Goal: Navigation & Orientation: Understand site structure

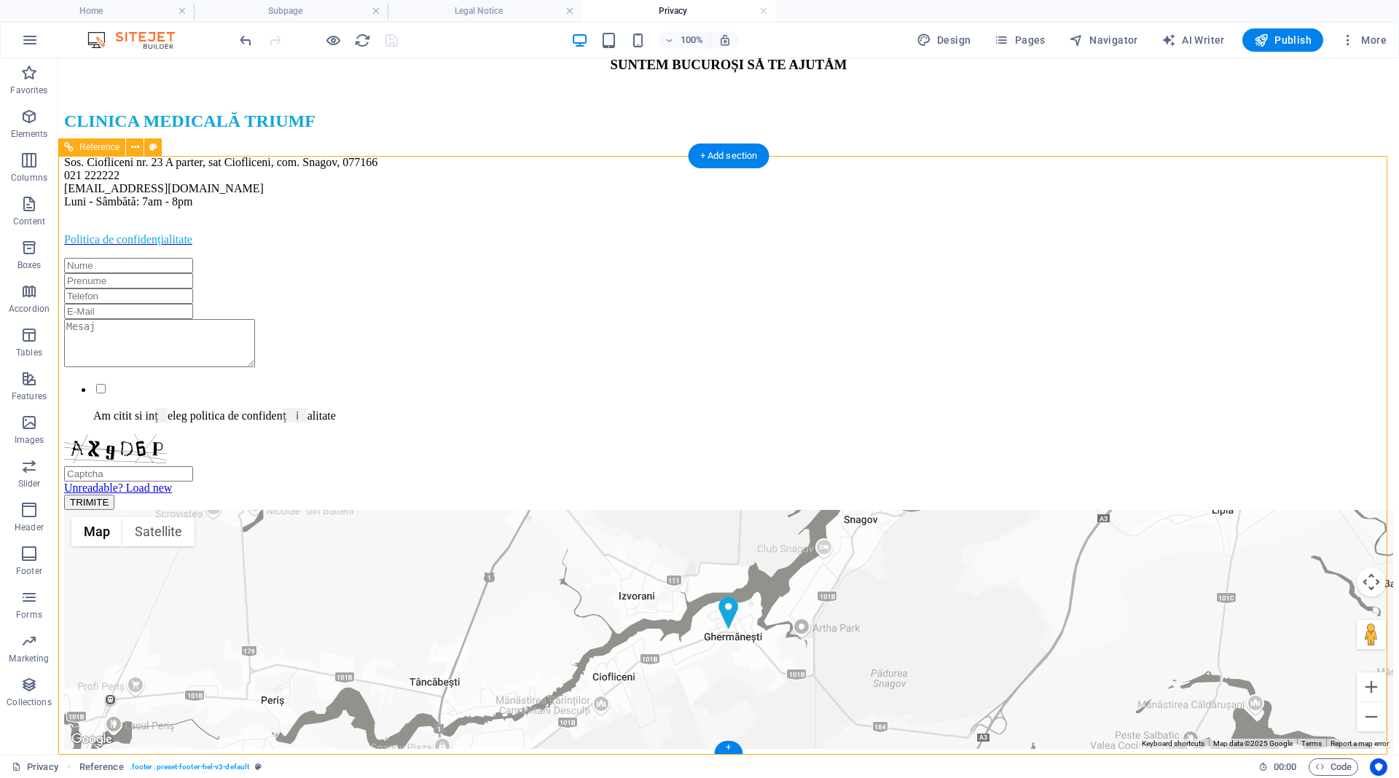
click at [1142, 356] on div "CONTACTEAZĂ - NE SUNTEM BUCUROȘI SĂ TE AJUTĂM CLINICA MEDICALĂ TRIUMF Sos. Ciof…" at bounding box center [728, 266] width 1329 height 487
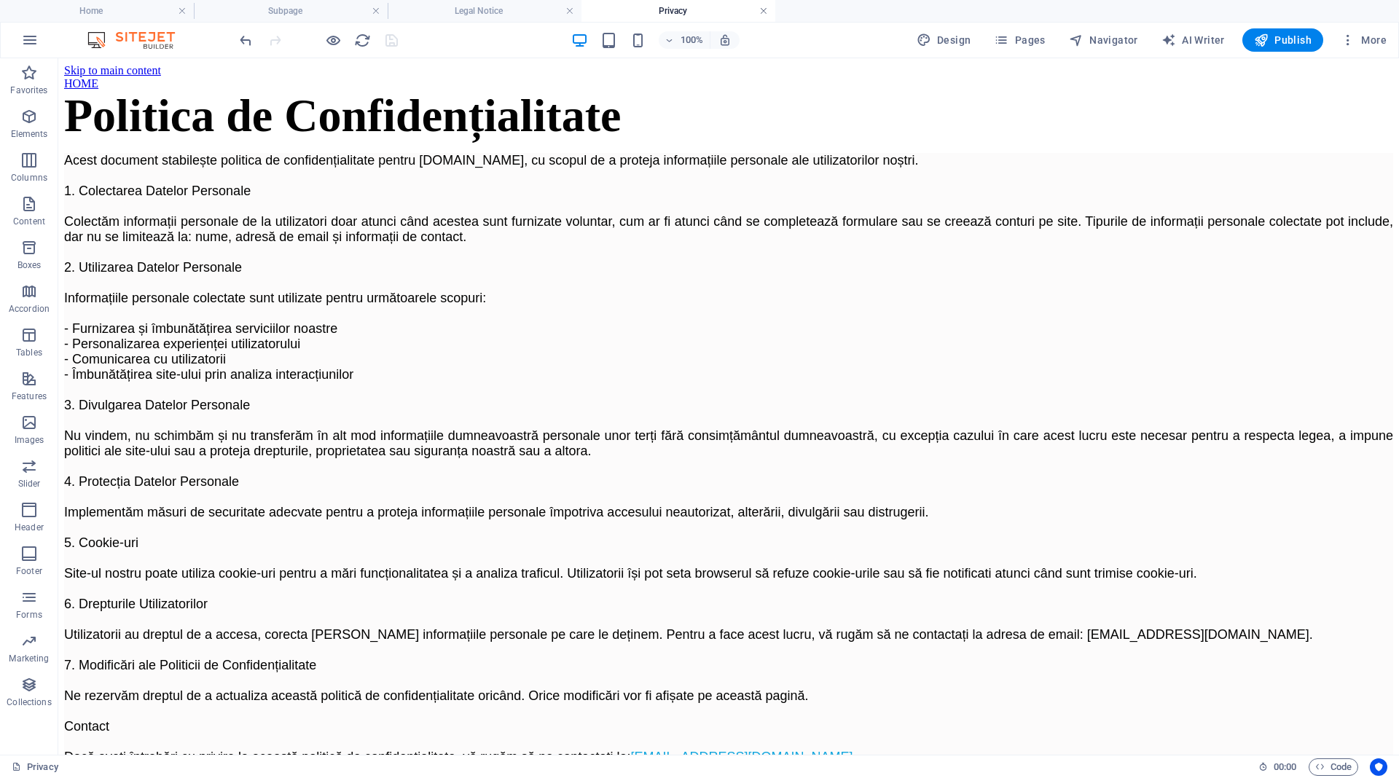
click at [761, 12] on link at bounding box center [763, 11] width 9 height 14
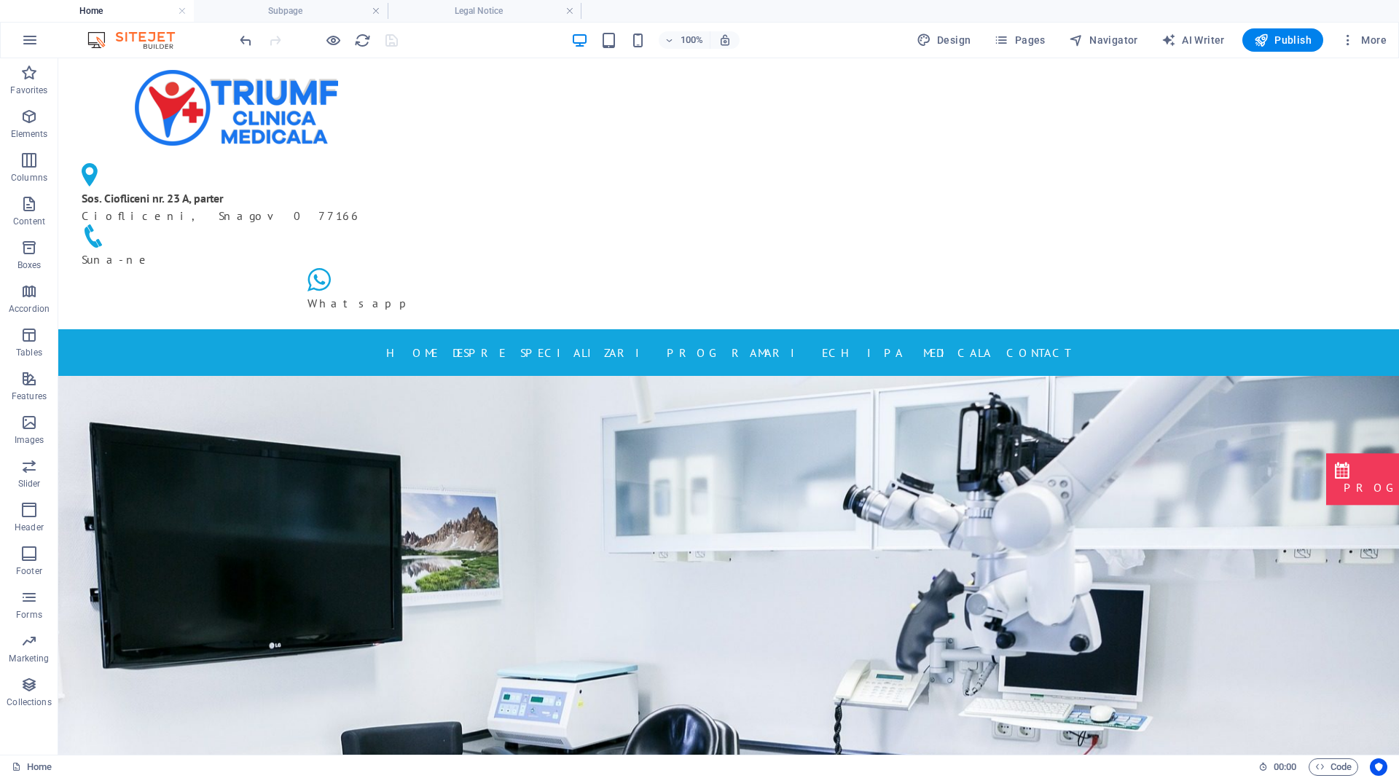
scroll to position [2292, 0]
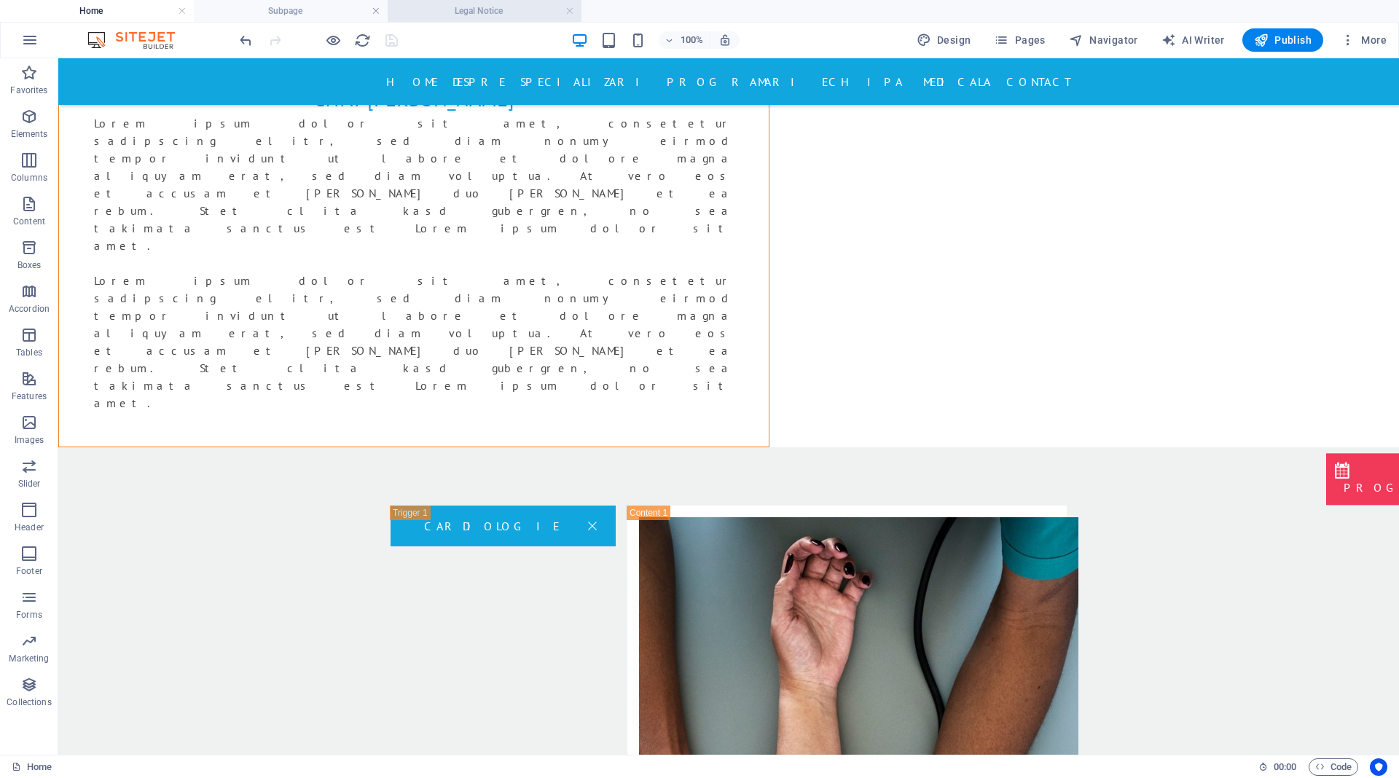
click at [487, 4] on h4 "Legal Notice" at bounding box center [485, 11] width 194 height 16
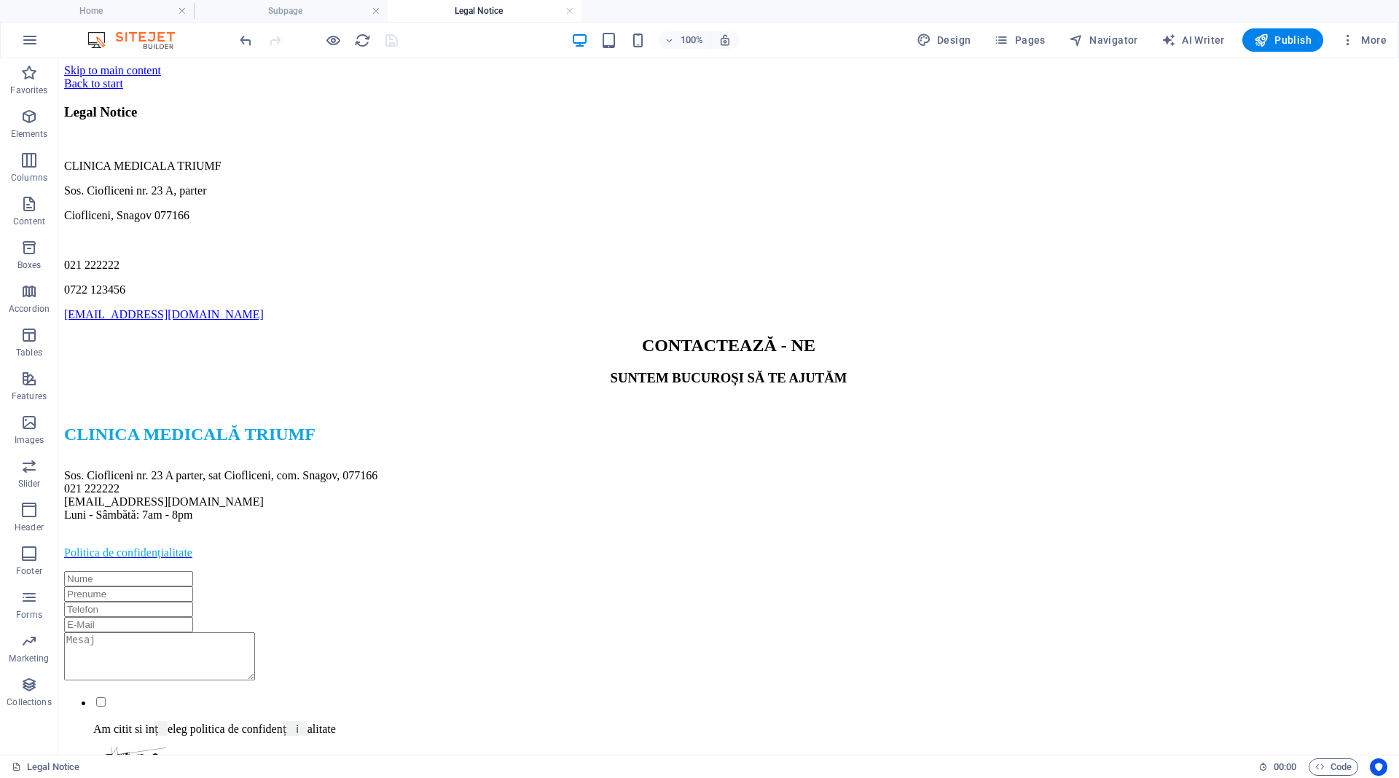
scroll to position [0, 0]
click at [568, 12] on link at bounding box center [569, 11] width 9 height 14
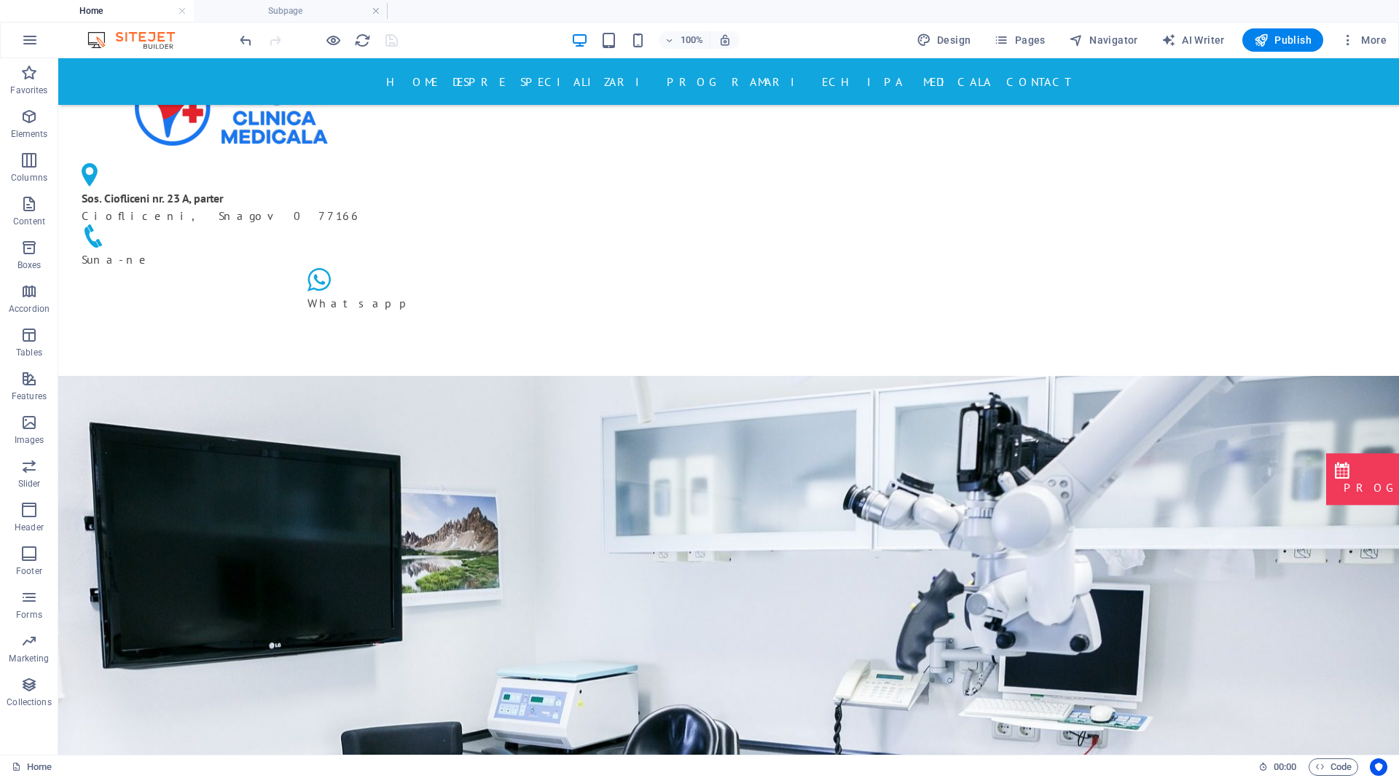
scroll to position [2292, 0]
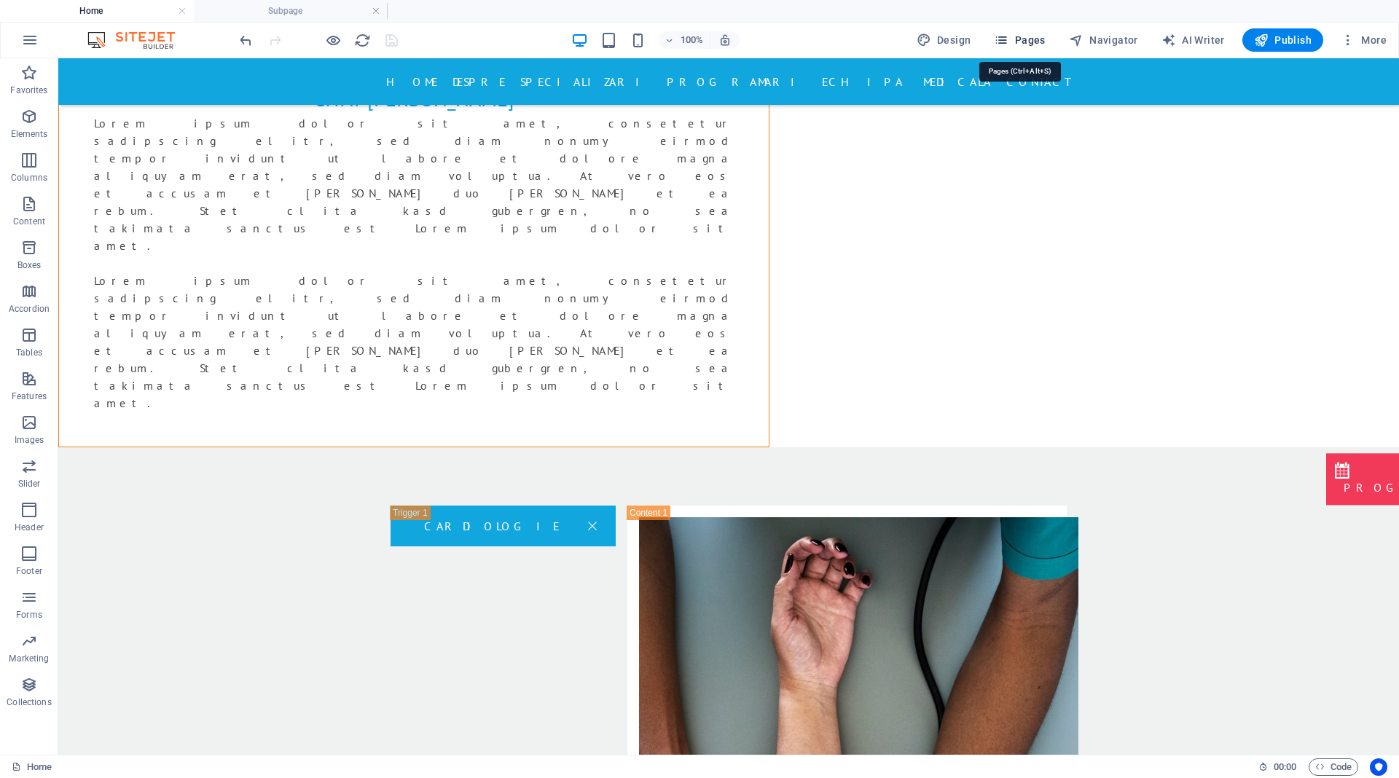
click at [1022, 37] on span "Pages" at bounding box center [1019, 40] width 51 height 15
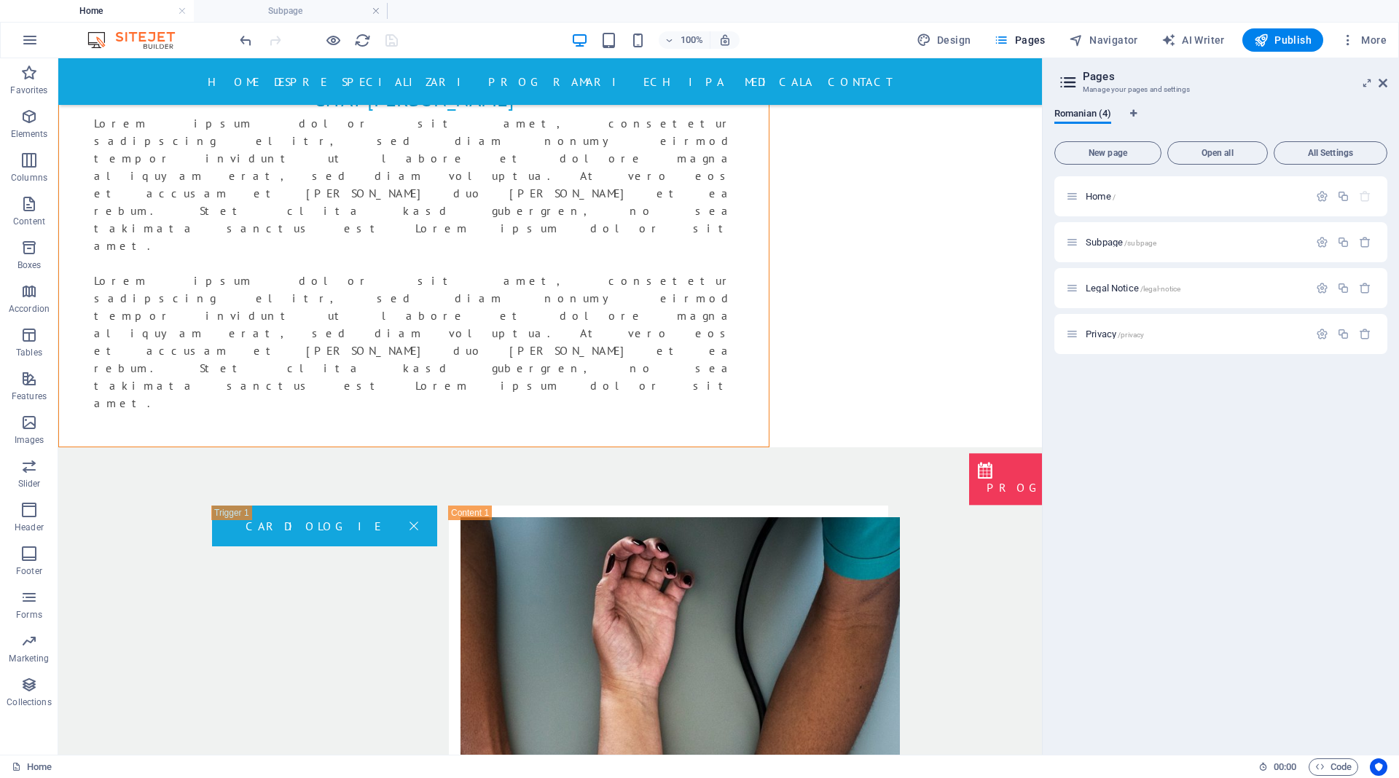
click at [1348, 394] on div "Home / Subpage /subpage Legal Notice /legal-notice Privacy /privacy" at bounding box center [1220, 459] width 333 height 567
click at [269, 7] on h4 "Subpage" at bounding box center [291, 11] width 194 height 16
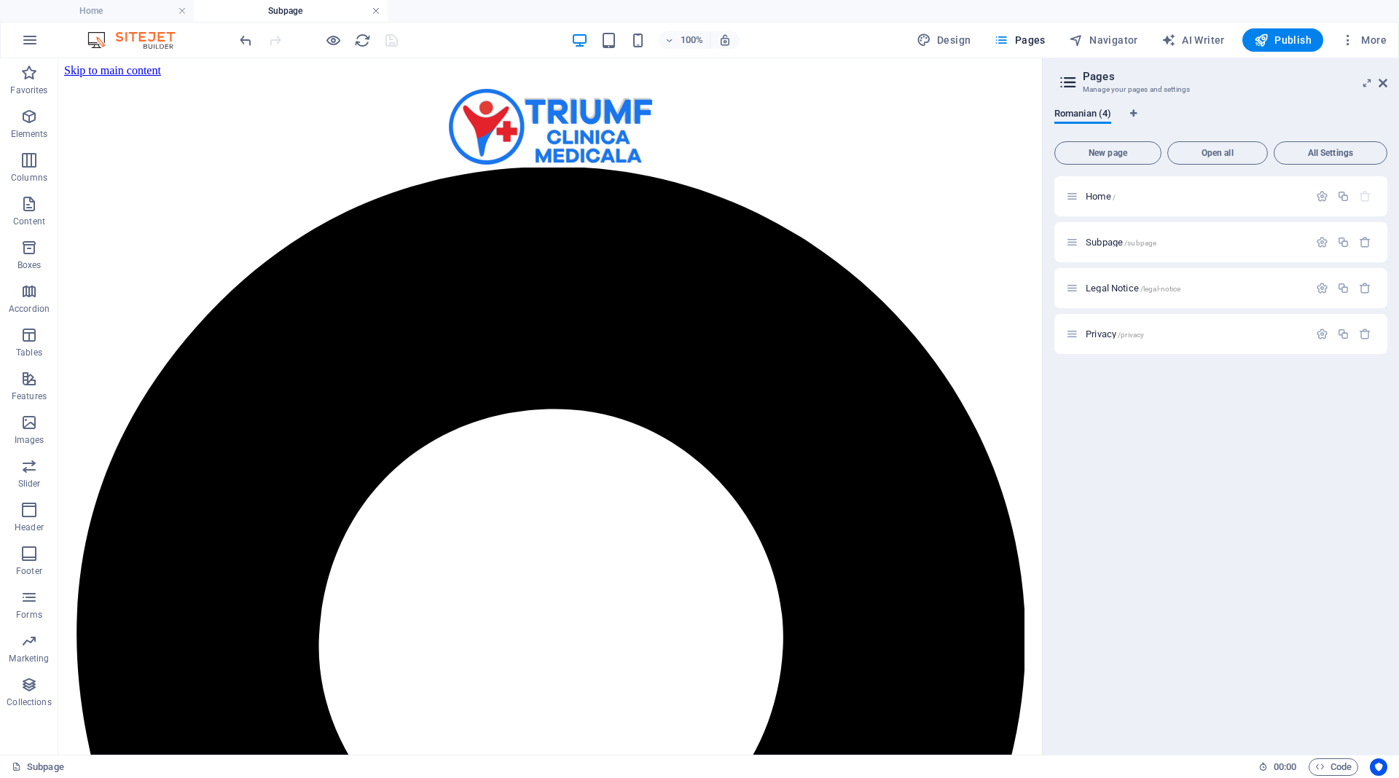
click at [373, 13] on link at bounding box center [376, 11] width 9 height 14
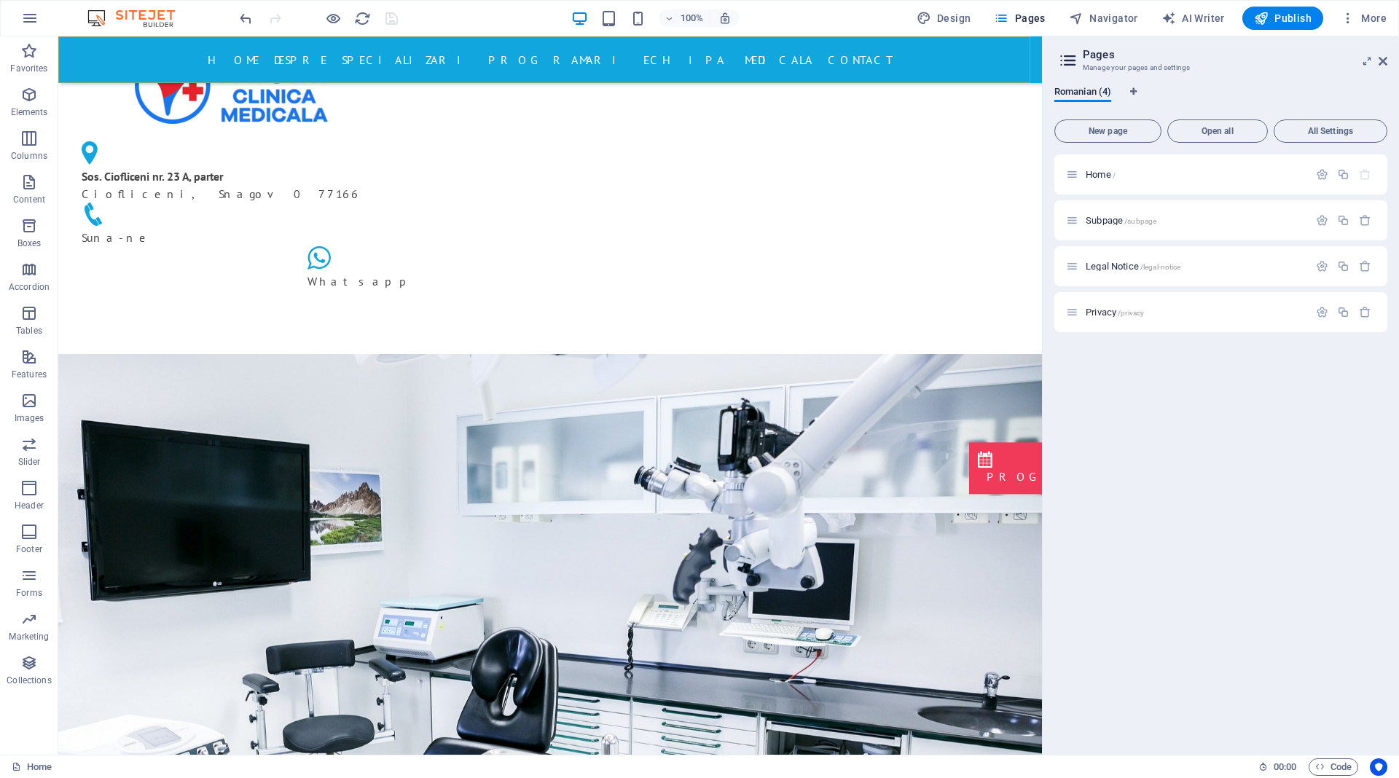
scroll to position [2292, 0]
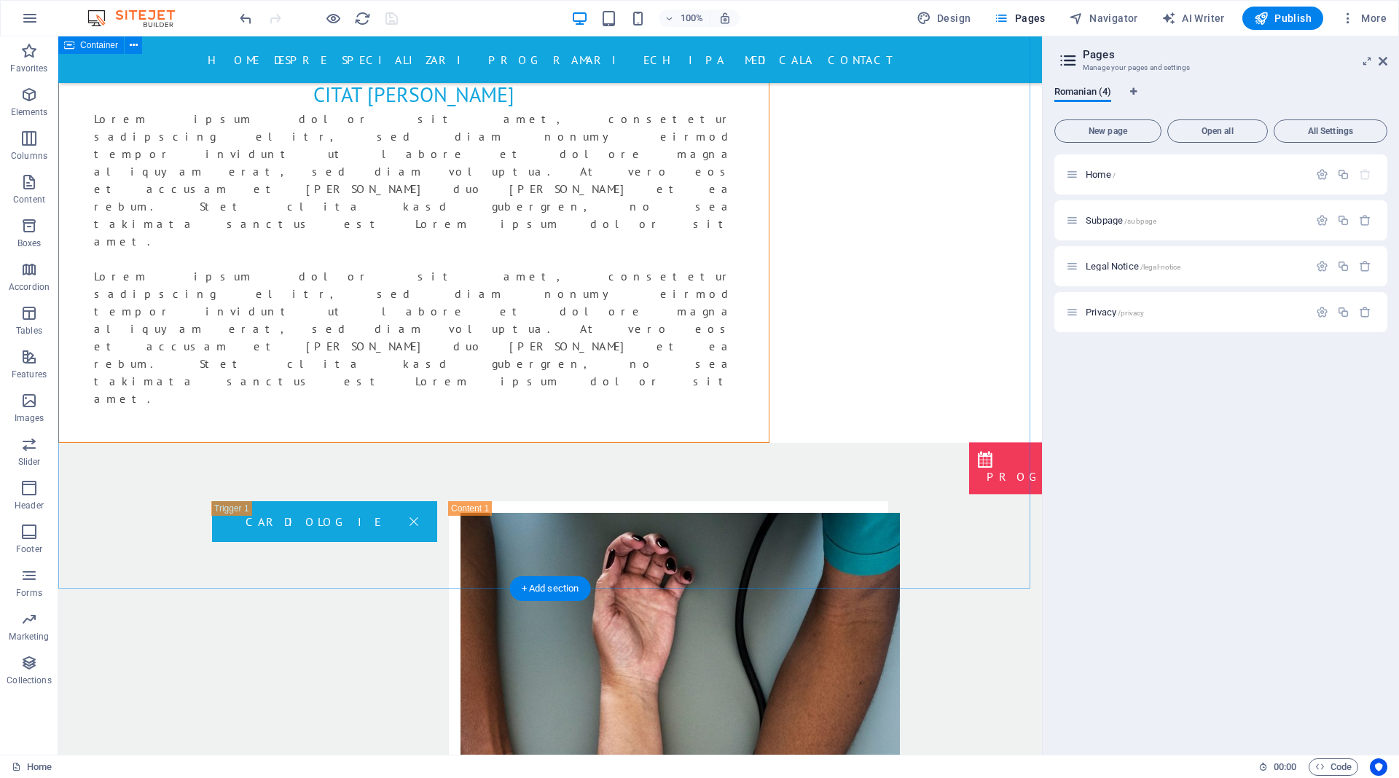
click at [1288, 380] on div "Home / Subpage /subpage Legal Notice /legal-notice Privacy /privacy" at bounding box center [1220, 448] width 333 height 589
click at [1285, 447] on div "Home / Subpage /subpage Legal Notice /legal-notice Privacy /privacy" at bounding box center [1220, 448] width 333 height 589
click at [1193, 304] on div "Home / Subpage /subpage Legal Notice /legal-notice Privacy /privacy" at bounding box center [1220, 448] width 333 height 589
